Goal: Task Accomplishment & Management: Complete application form

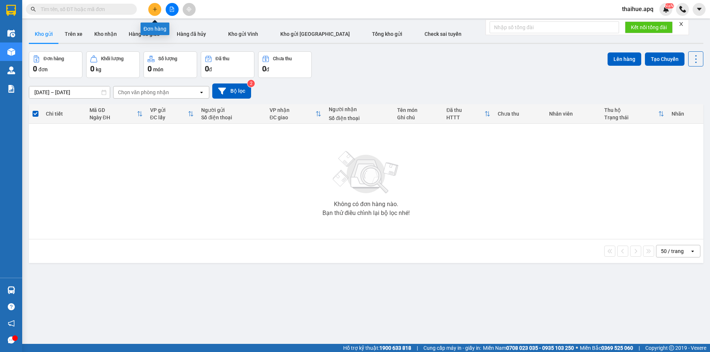
click at [154, 9] on icon "plus" at bounding box center [154, 9] width 5 height 5
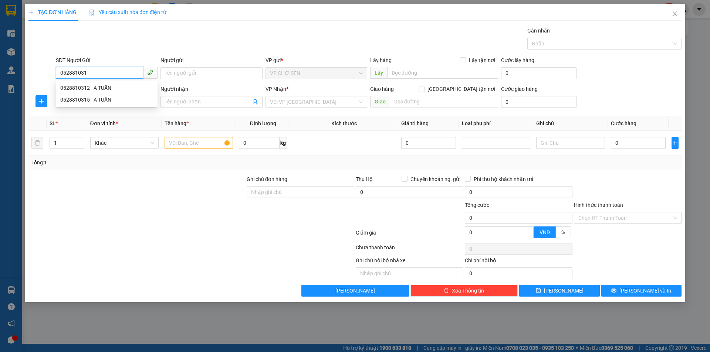
type input "0528810312"
click at [96, 86] on div "0528810312 - A TUẤN" at bounding box center [106, 88] width 93 height 8
type input "A TUẤN"
type input "0528810312"
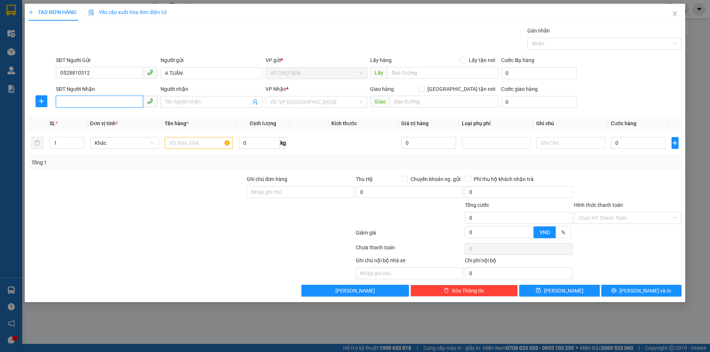
click at [93, 103] on input "SĐT Người Nhận" at bounding box center [99, 102] width 87 height 12
click at [99, 118] on div "0374077542 - A MINH" at bounding box center [106, 117] width 93 height 8
type input "0374077542"
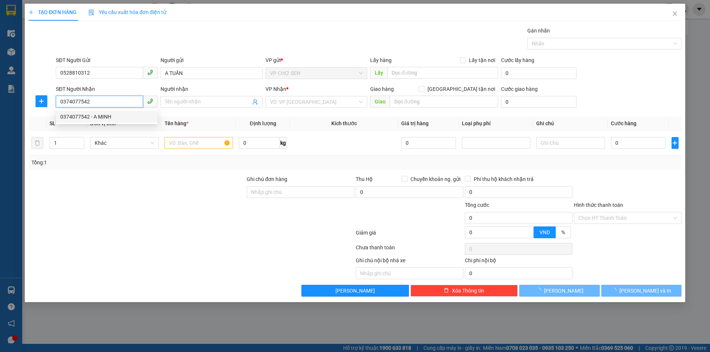
type input "A MINH"
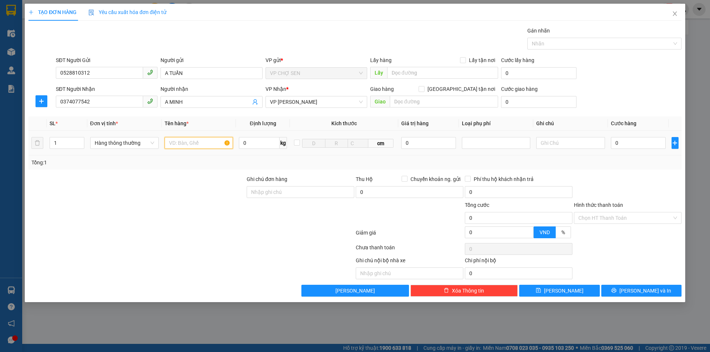
click at [168, 142] on input "text" at bounding box center [198, 143] width 68 height 12
type input "M"
type input "mẫu xét nghiệm"
click at [619, 142] on input "0" at bounding box center [638, 143] width 55 height 12
type input "3"
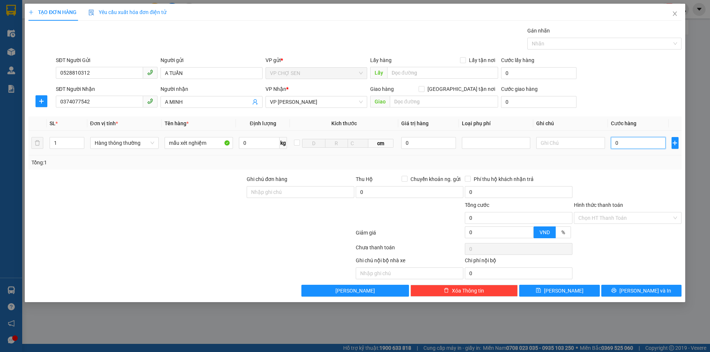
type input "3"
type input "30"
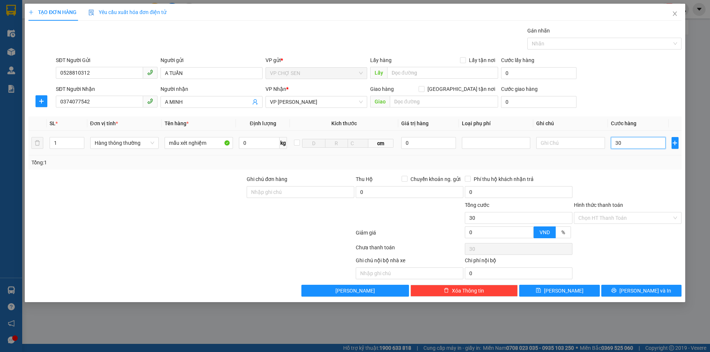
type input "300"
type input "3.000"
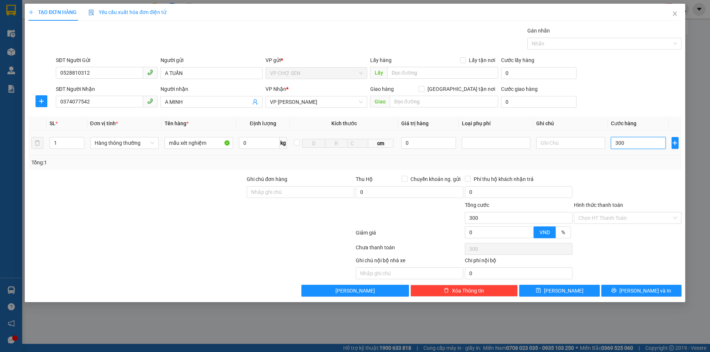
type input "3.000"
type input "30.000"
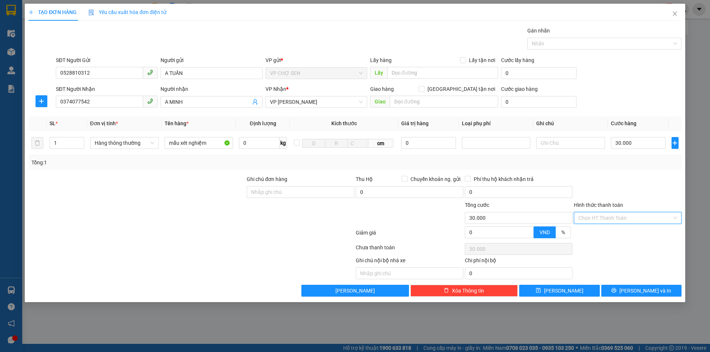
click at [628, 215] on input "Hình thức thanh toán" at bounding box center [625, 218] width 94 height 11
click at [593, 235] on div "Tại văn phòng" at bounding box center [627, 233] width 99 height 8
type input "0"
drag, startPoint x: 638, startPoint y: 291, endPoint x: 587, endPoint y: 225, distance: 84.0
click at [638, 289] on span "[PERSON_NAME] và In" at bounding box center [645, 291] width 52 height 8
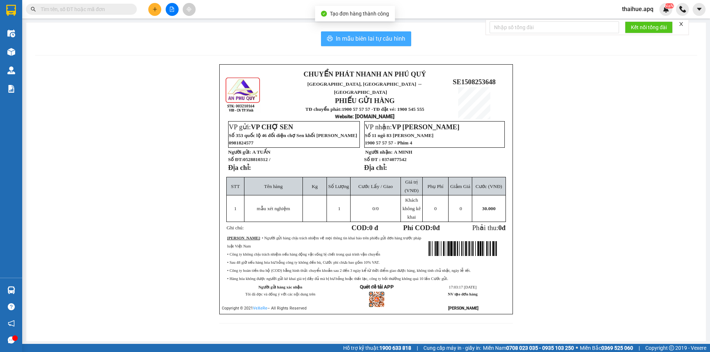
click at [375, 37] on span "In mẫu biên lai tự cấu hình" at bounding box center [370, 38] width 69 height 9
